Goal: Information Seeking & Learning: Learn about a topic

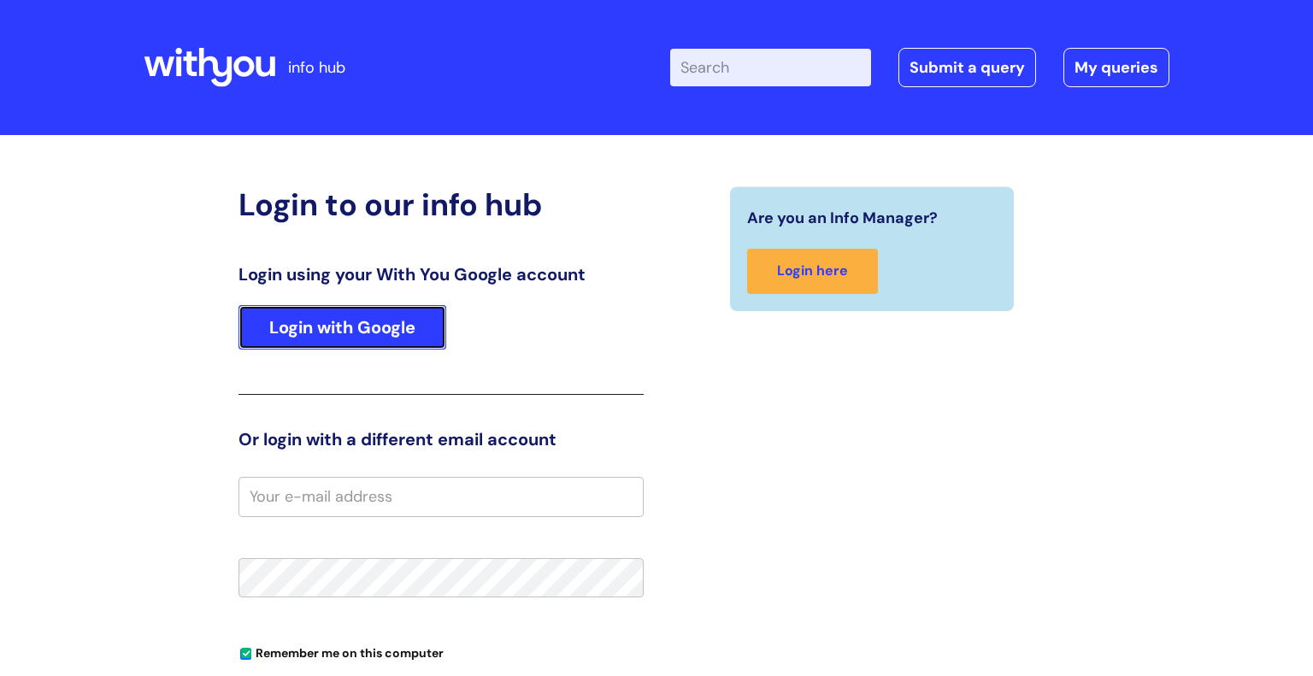
click at [367, 332] on link "Login with Google" at bounding box center [342, 327] width 208 height 44
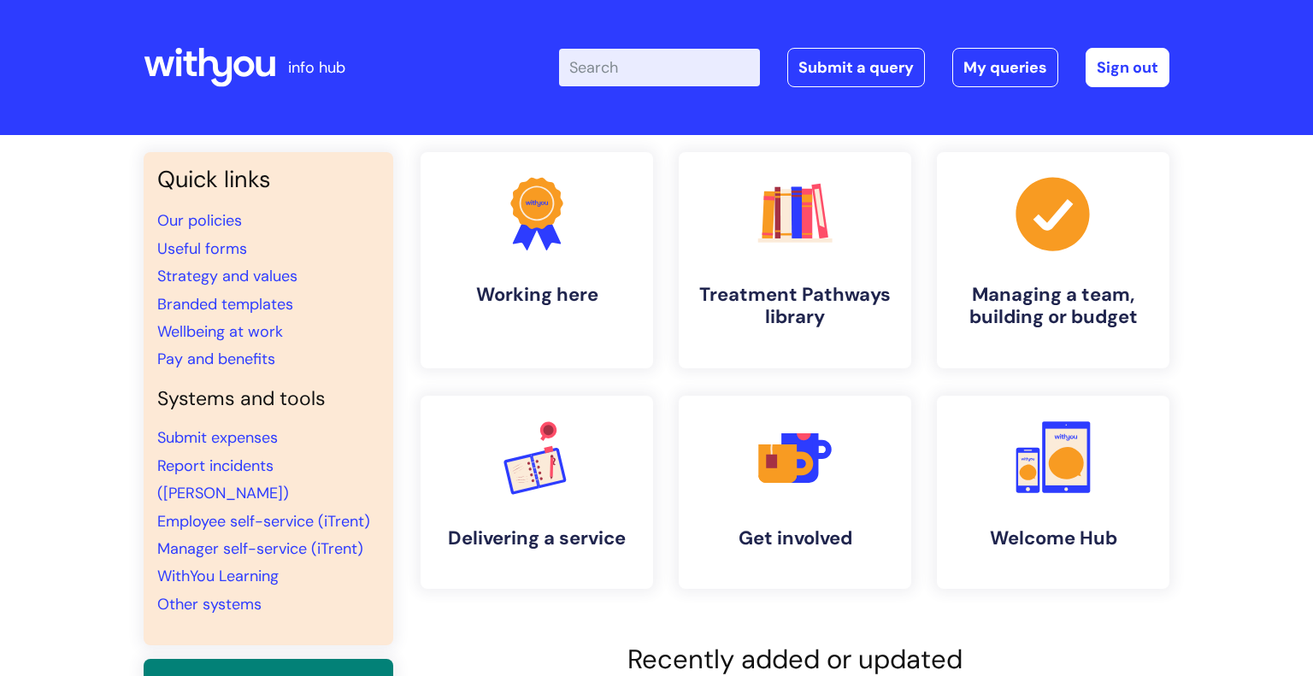
click at [632, 60] on input "Enter your search term here..." at bounding box center [659, 68] width 201 height 38
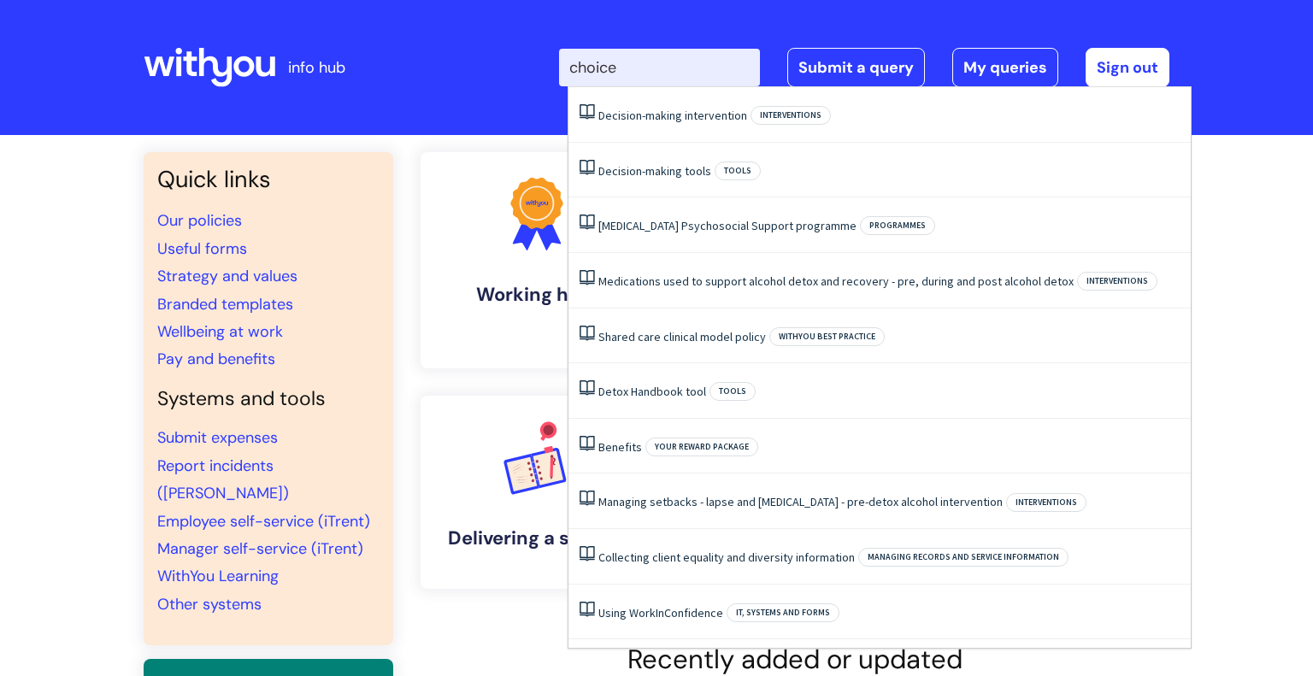
type input "choices"
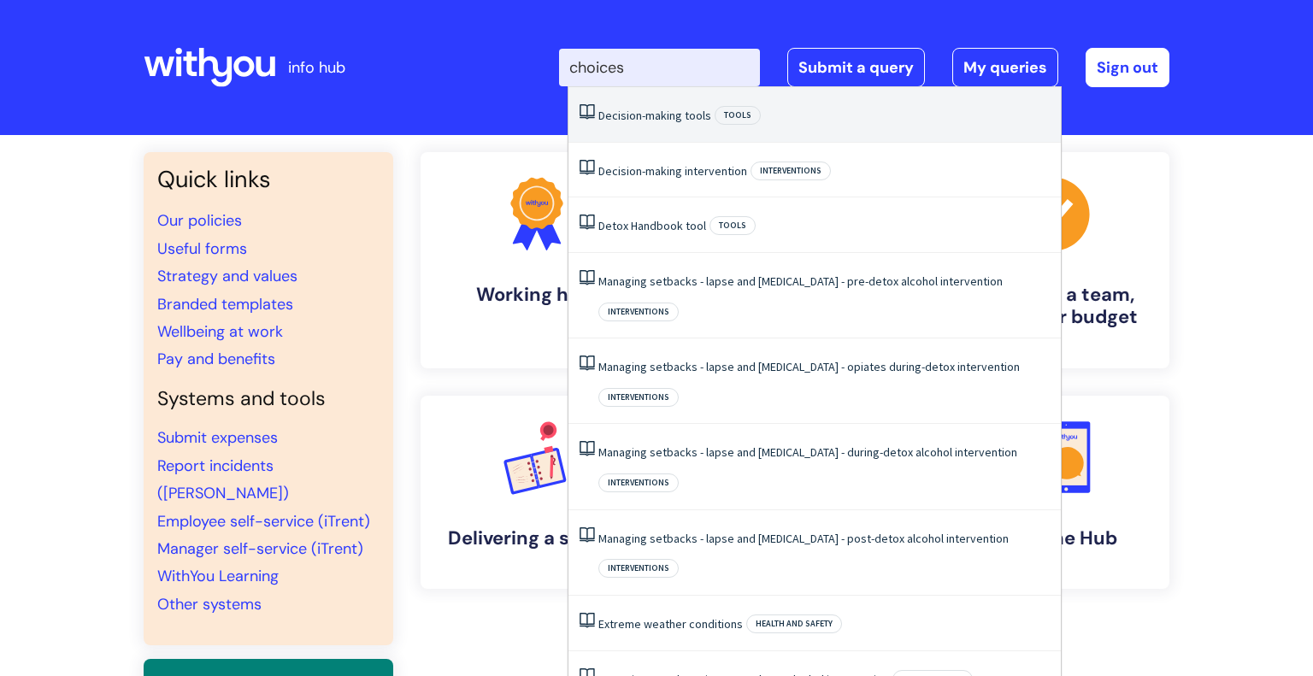
click at [670, 103] on li "Decision-making tools Tools" at bounding box center [814, 115] width 492 height 56
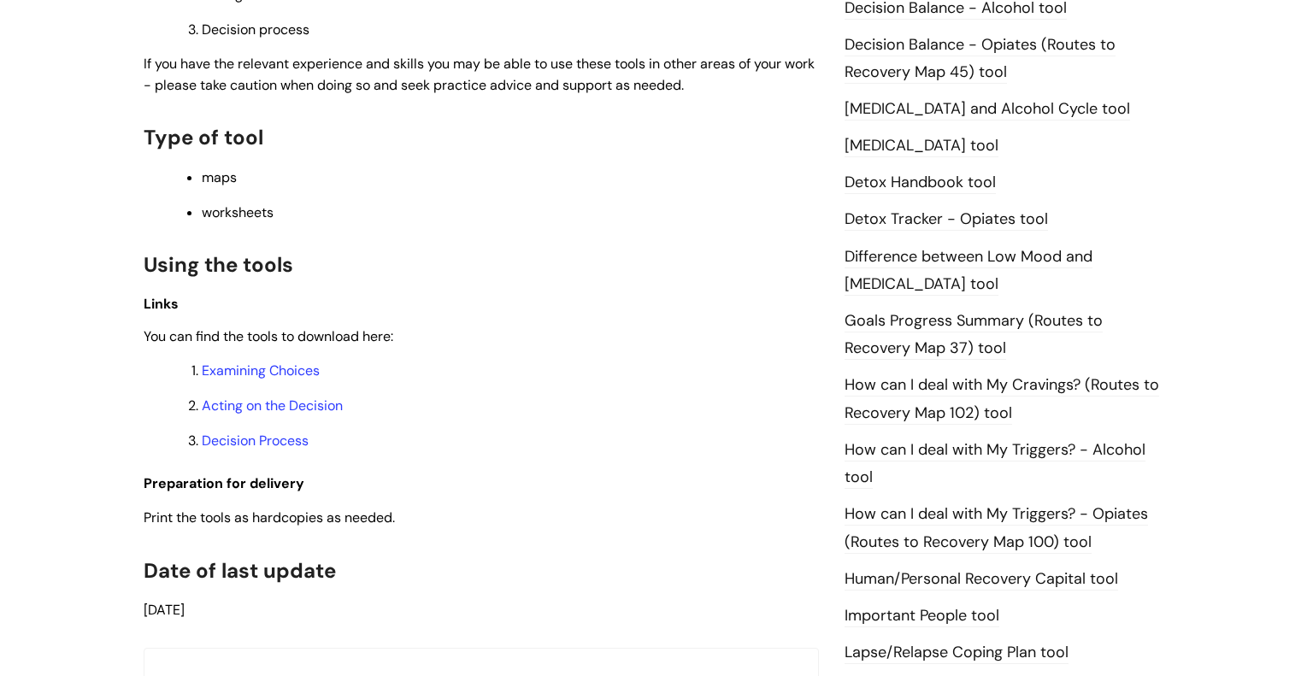
scroll to position [895, 0]
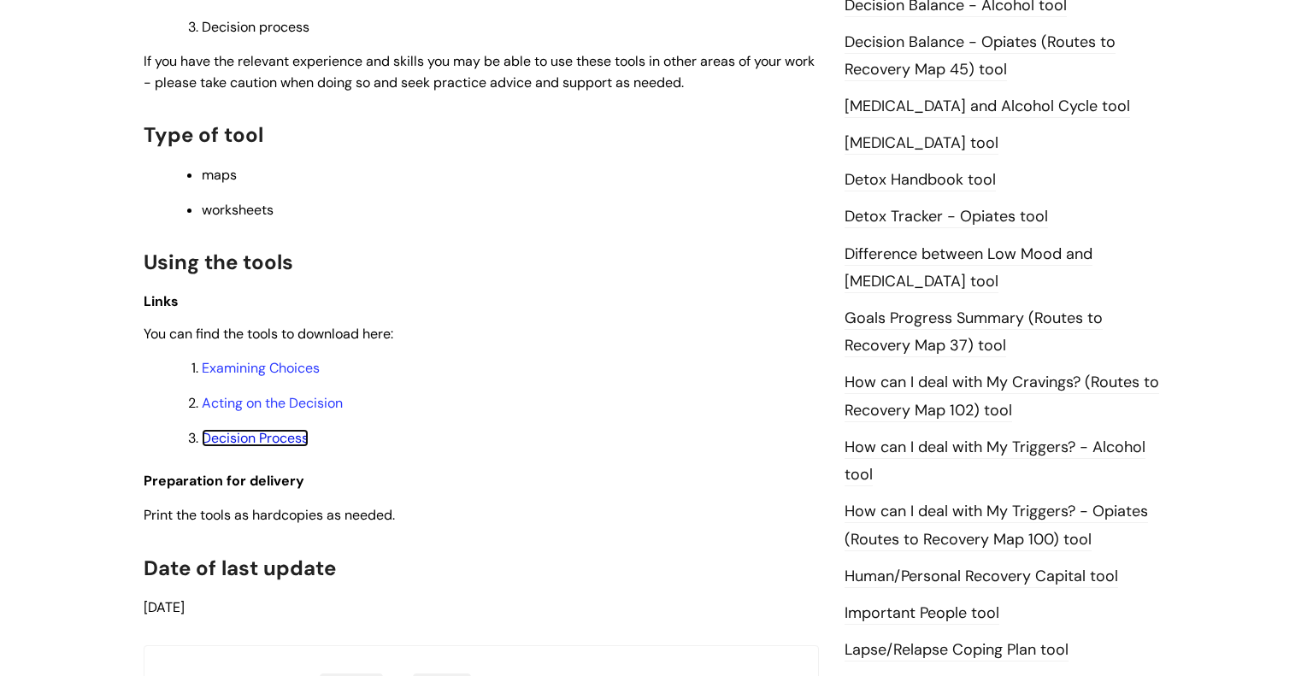
click at [251, 447] on link "Decision Process" at bounding box center [255, 438] width 107 height 18
click at [256, 406] on link "Acting on the Decision" at bounding box center [272, 403] width 141 height 18
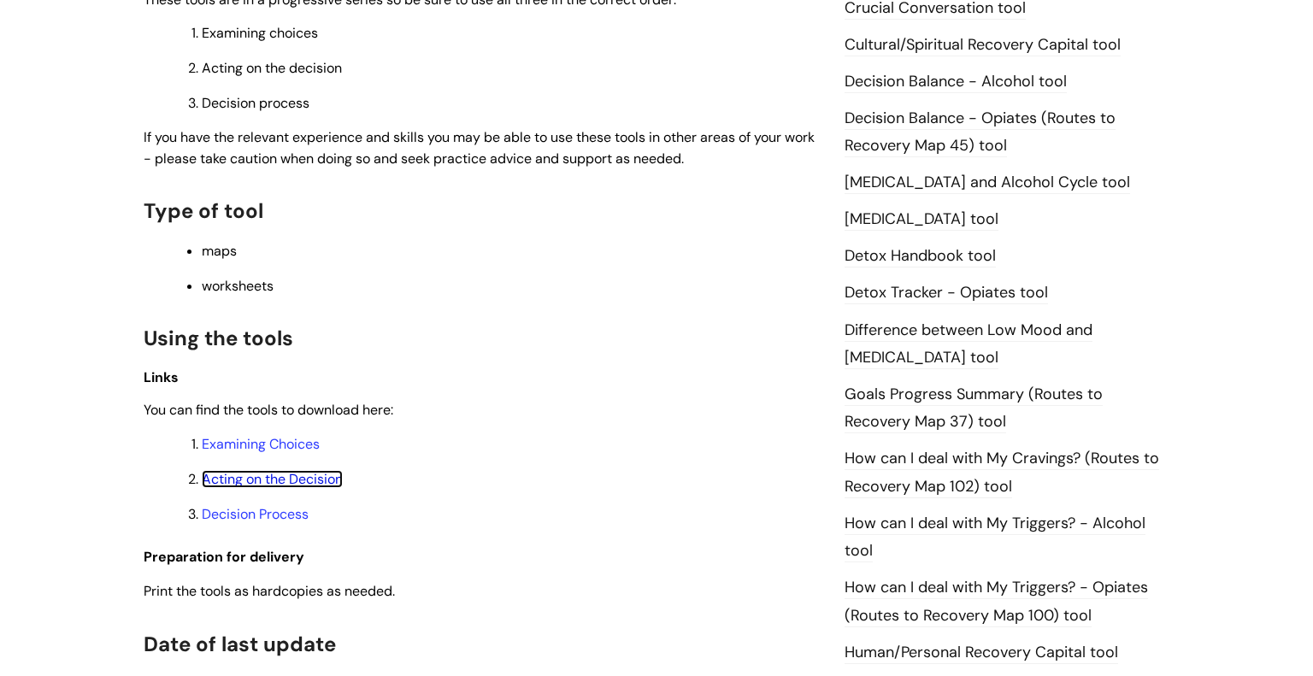
scroll to position [810, 0]
